Goal: Task Accomplishment & Management: Manage account settings

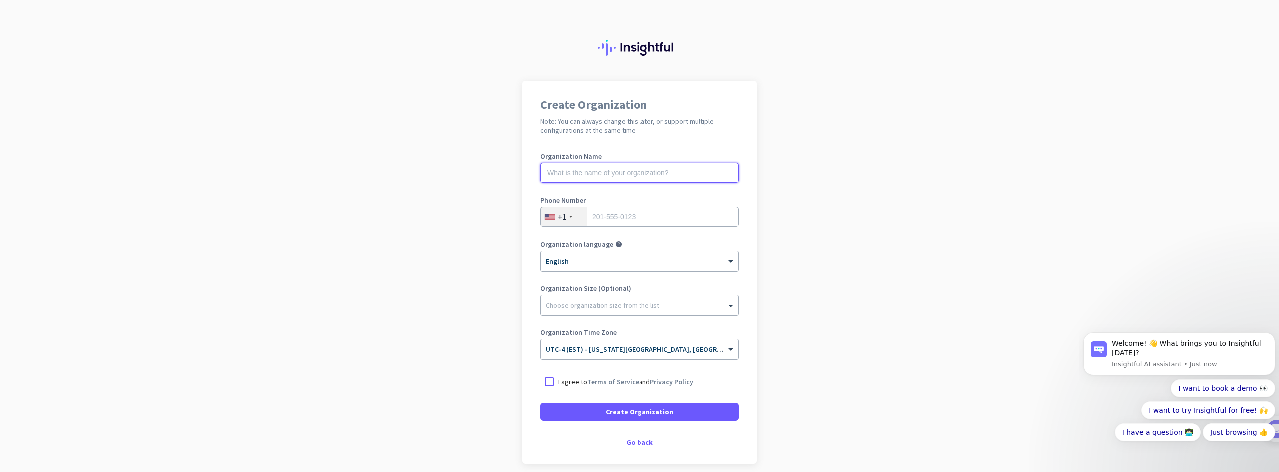
click at [621, 175] on input "text" at bounding box center [639, 173] width 199 height 20
type input "VolTech Solutions"
type input "8658885059"
click at [550, 382] on div at bounding box center [549, 382] width 18 height 18
drag, startPoint x: 620, startPoint y: 411, endPoint x: 647, endPoint y: 414, distance: 26.7
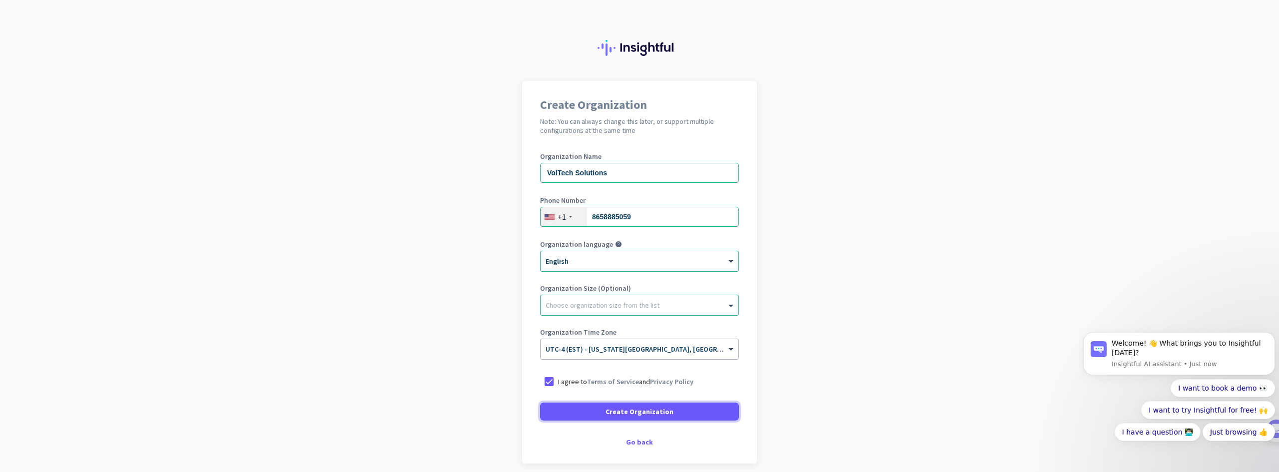
click at [621, 411] on span "Create Organization" at bounding box center [640, 412] width 68 height 10
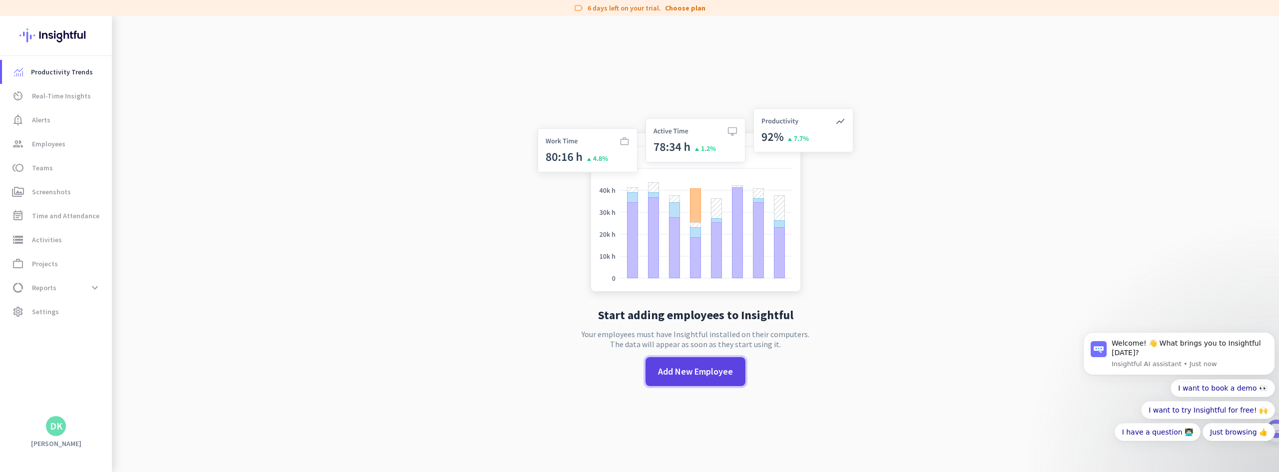
click at [676, 367] on span "Add New Employee" at bounding box center [695, 371] width 75 height 13
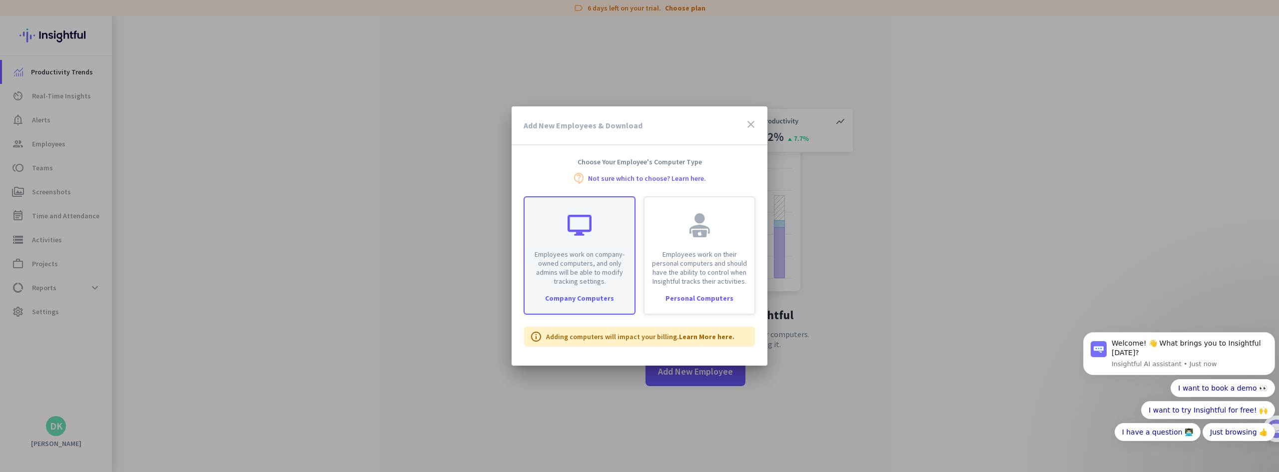
click at [583, 295] on div "Company Computers" at bounding box center [580, 298] width 110 height 7
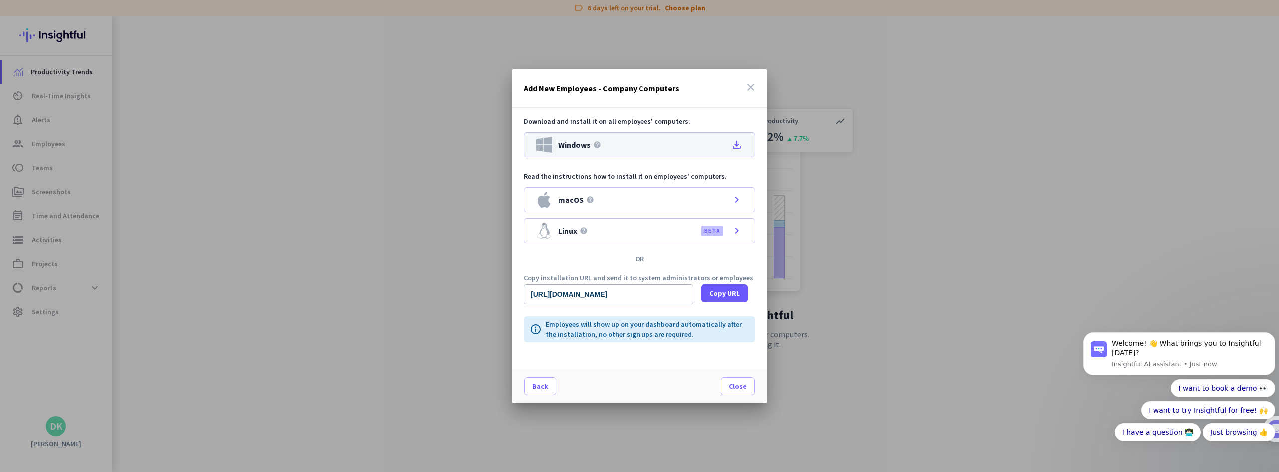
click at [739, 142] on icon "file_download" at bounding box center [737, 145] width 12 height 12
click at [752, 86] on icon "close" at bounding box center [751, 87] width 12 height 12
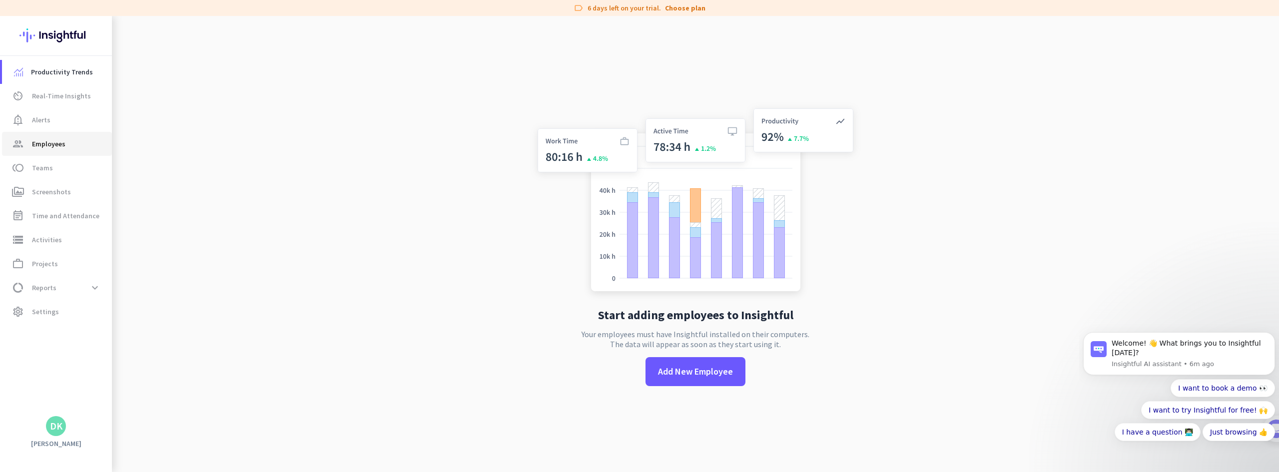
click at [36, 143] on span "Employees" at bounding box center [48, 144] width 33 height 12
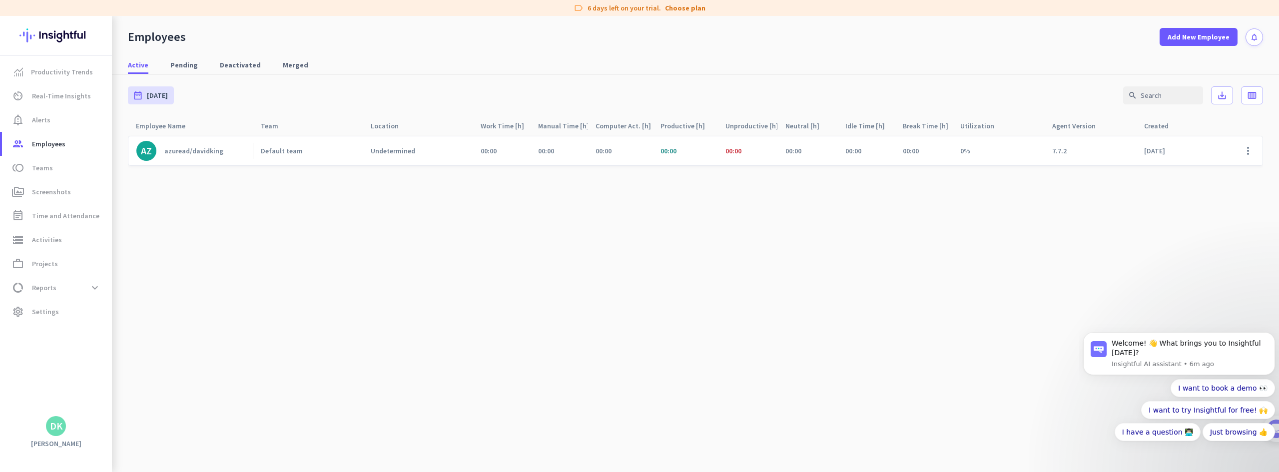
click at [191, 152] on div "azuread/davidking" at bounding box center [193, 150] width 59 height 9
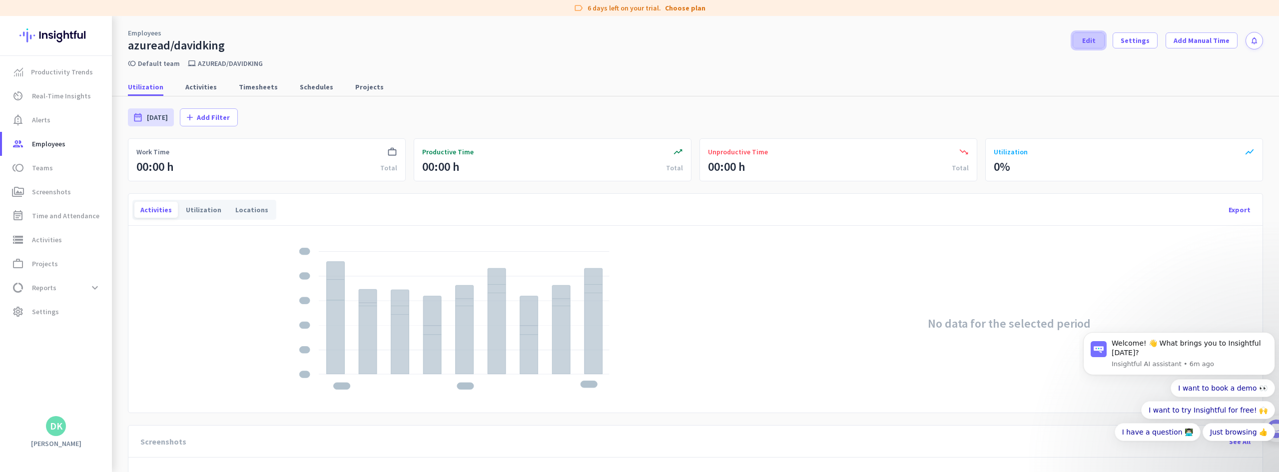
click at [1090, 39] on span "Edit" at bounding box center [1088, 40] width 13 height 10
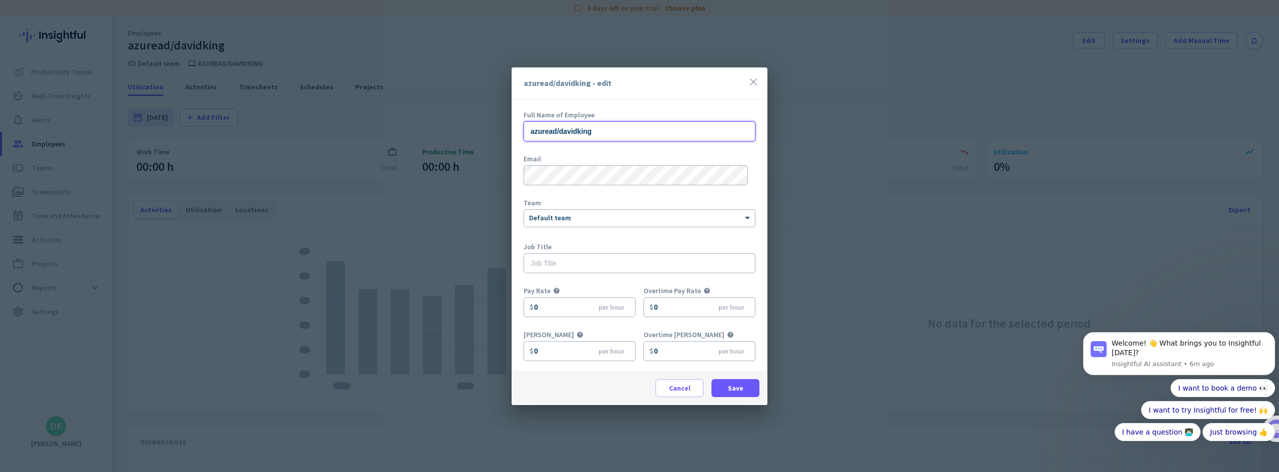
drag, startPoint x: 604, startPoint y: 127, endPoint x: 420, endPoint y: 115, distance: 184.7
click at [424, 118] on div "azuread/davidking - edit close Full Name of Employee azuread/davidking Email Te…" at bounding box center [639, 236] width 1279 height 472
type input "d"
type input "[PERSON_NAME]"
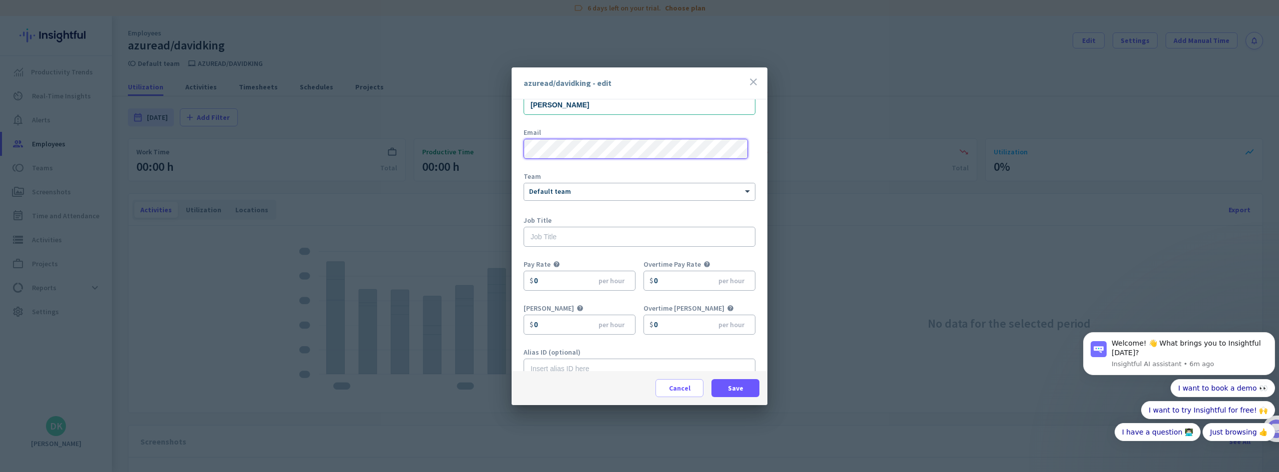
scroll to position [44, 0]
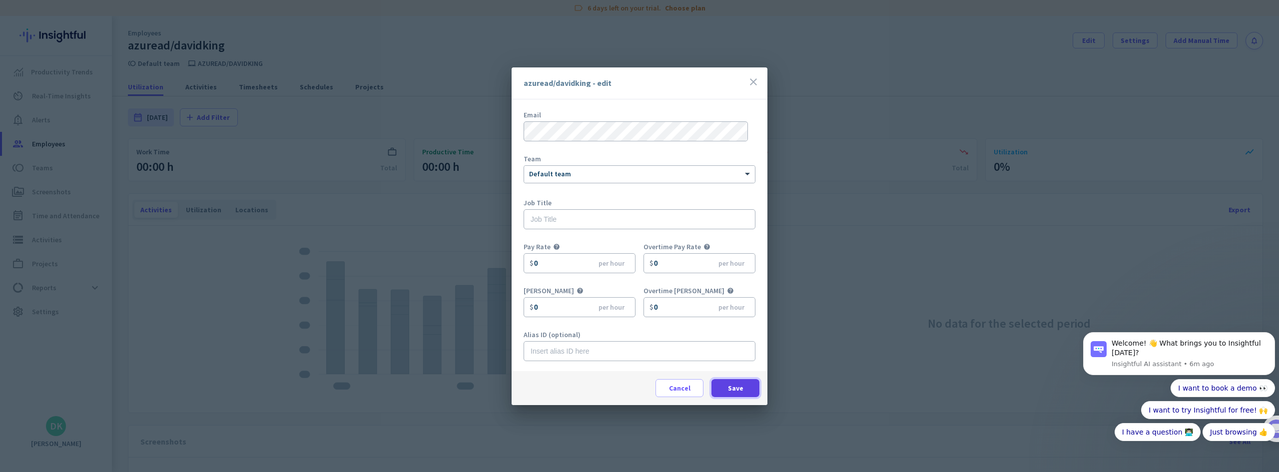
click at [737, 392] on span "Save" at bounding box center [735, 388] width 15 height 10
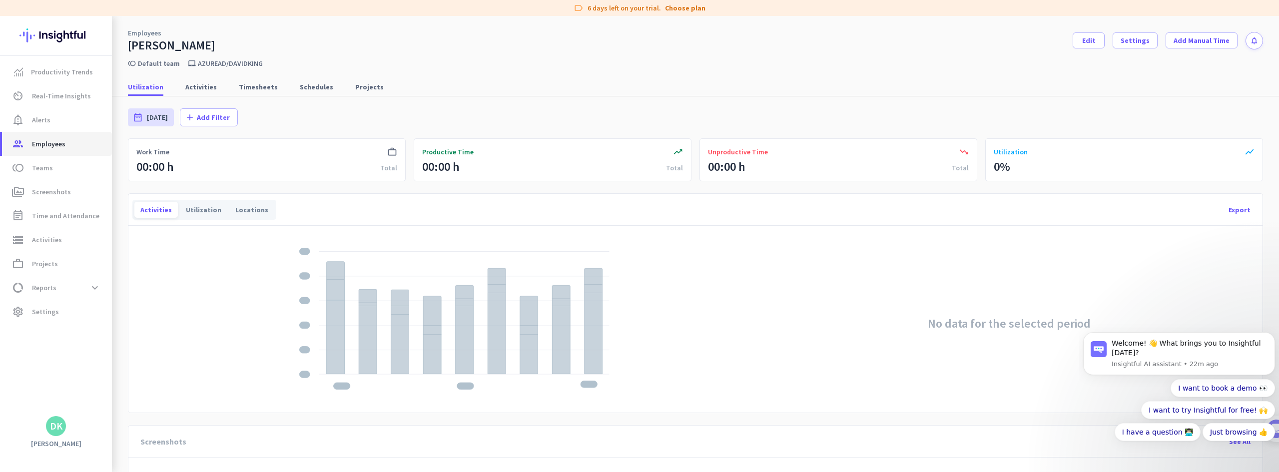
click at [50, 147] on span "Employees" at bounding box center [48, 144] width 33 height 12
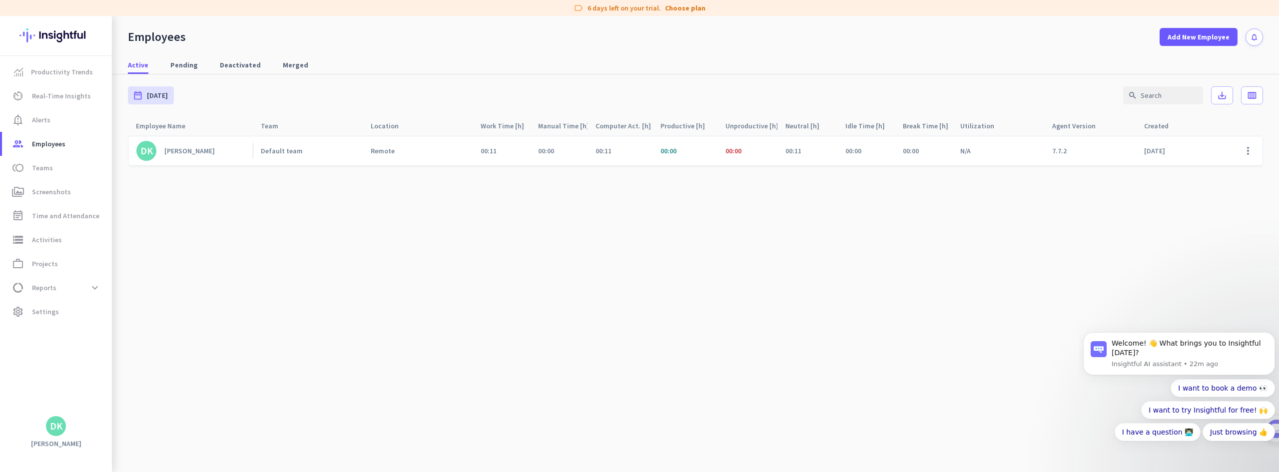
click at [179, 151] on div "[PERSON_NAME]" at bounding box center [189, 150] width 50 height 9
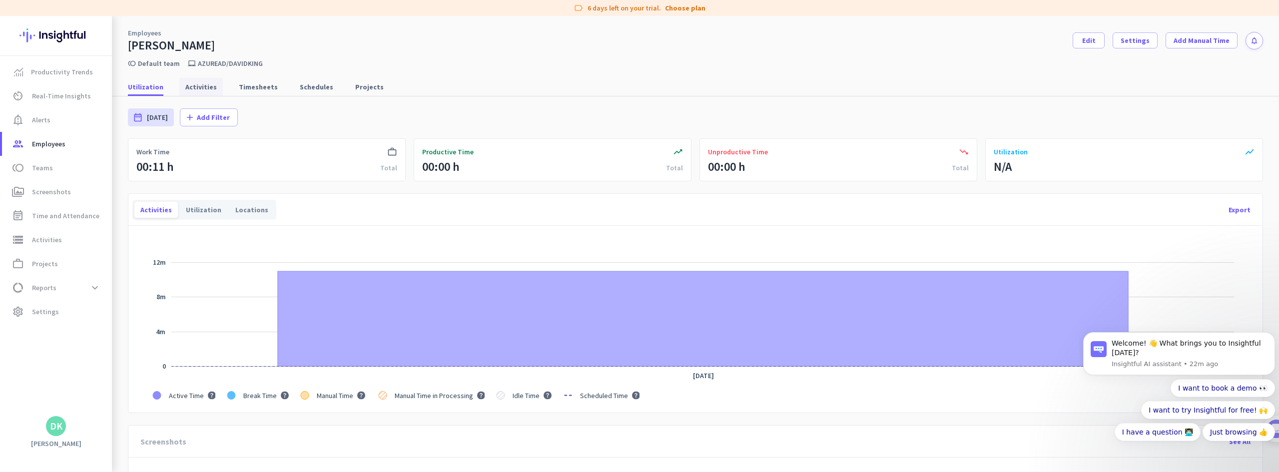
click at [203, 84] on span "Activities" at bounding box center [200, 87] width 31 height 10
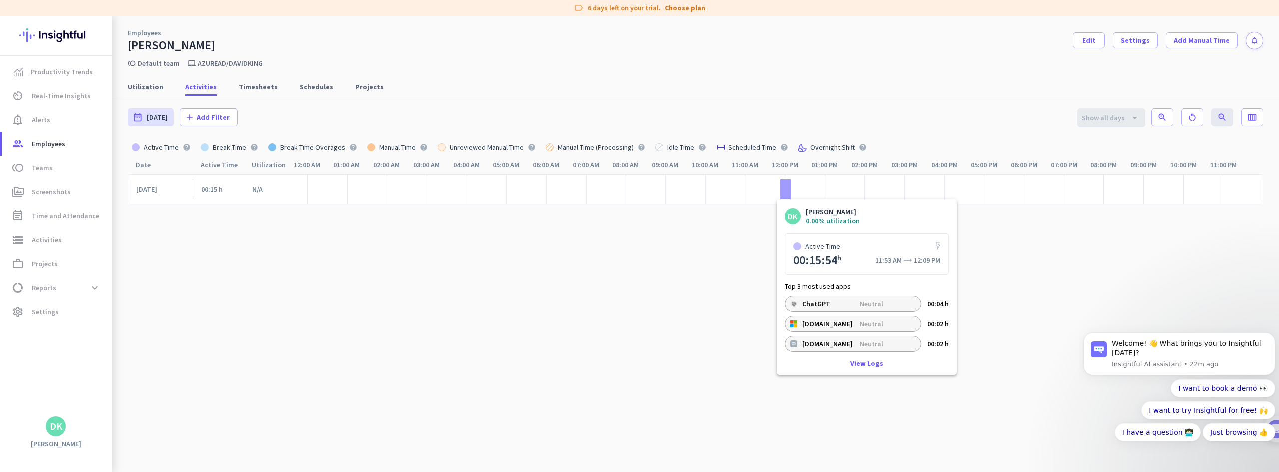
click at [874, 305] on p "Neutral" at bounding box center [881, 304] width 42 height 8
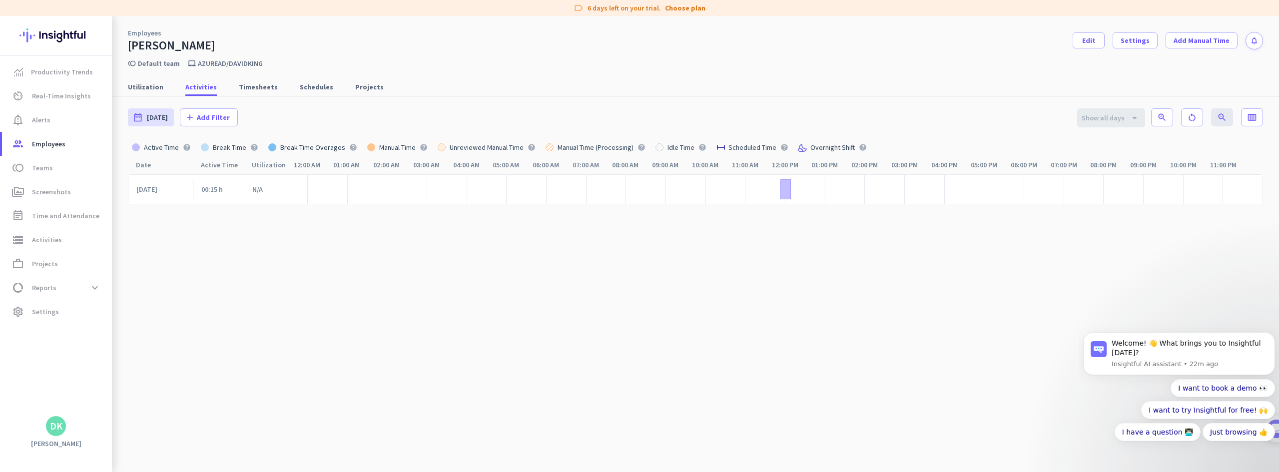
click at [607, 309] on cdk-virtual-scroll-viewport "[DATE] 00:15 h N/A" at bounding box center [695, 325] width 1135 height 303
